Goal: Navigation & Orientation: Find specific page/section

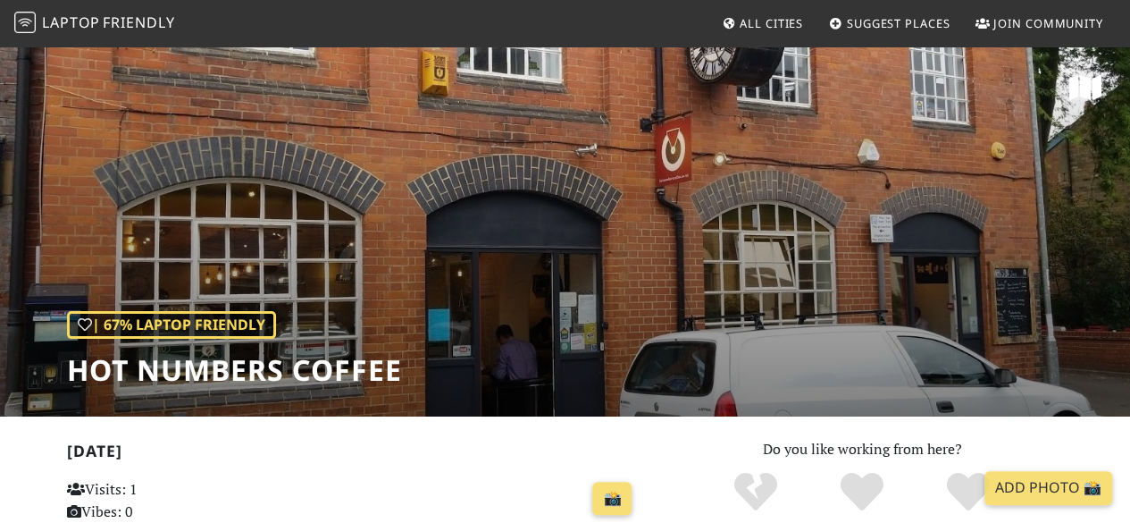
click at [70, 27] on span "Laptop" at bounding box center [71, 23] width 58 height 20
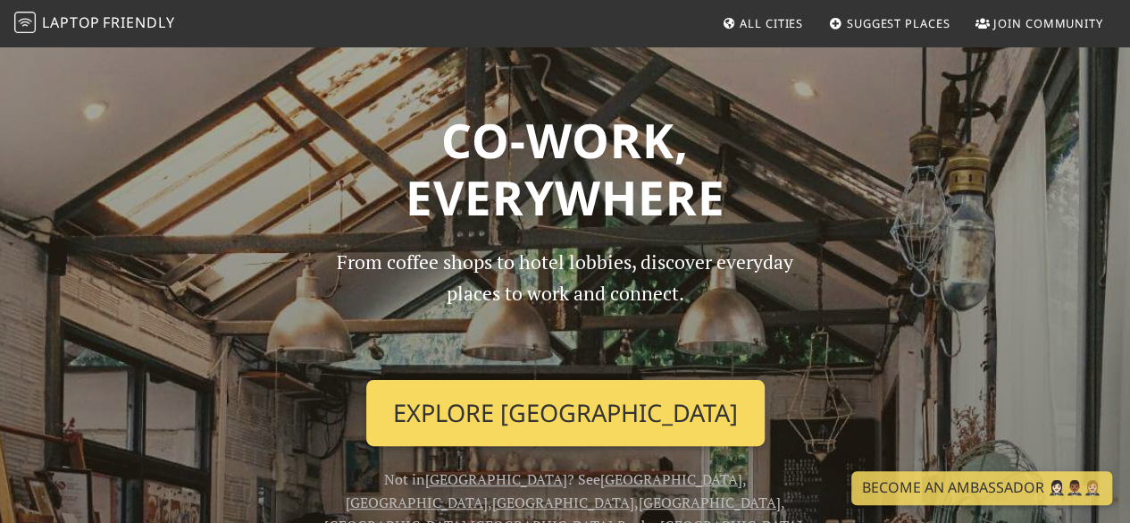
click at [559, 417] on link "Explore [GEOGRAPHIC_DATA]" at bounding box center [565, 413] width 399 height 66
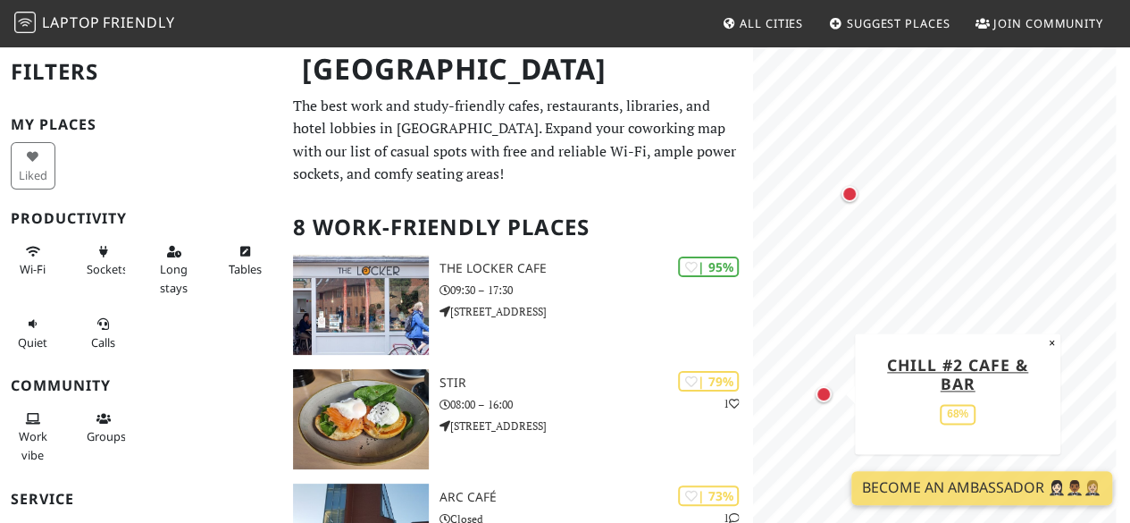
click at [824, 392] on div "Map marker" at bounding box center [824, 394] width 16 height 16
